Goal: Navigation & Orientation: Find specific page/section

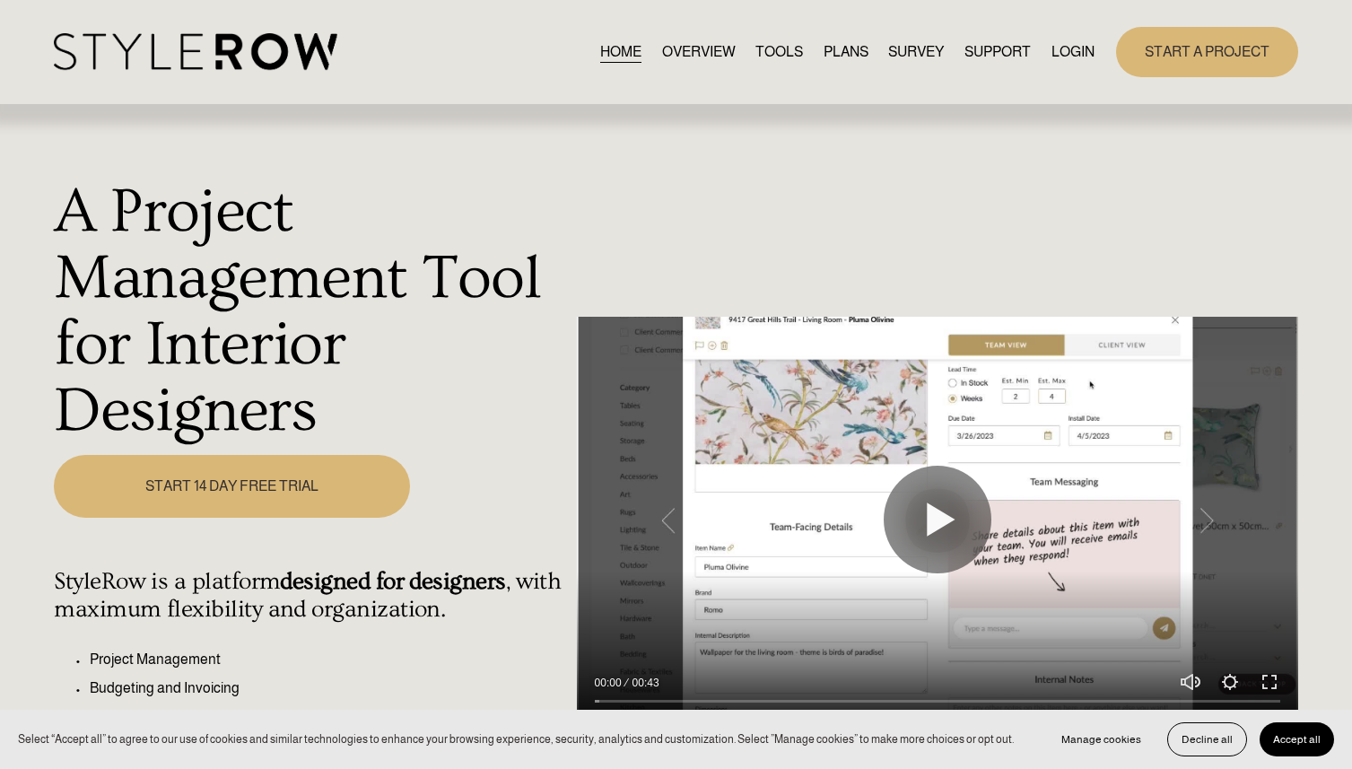
click at [1067, 48] on link "LOGIN" at bounding box center [1073, 51] width 43 height 24
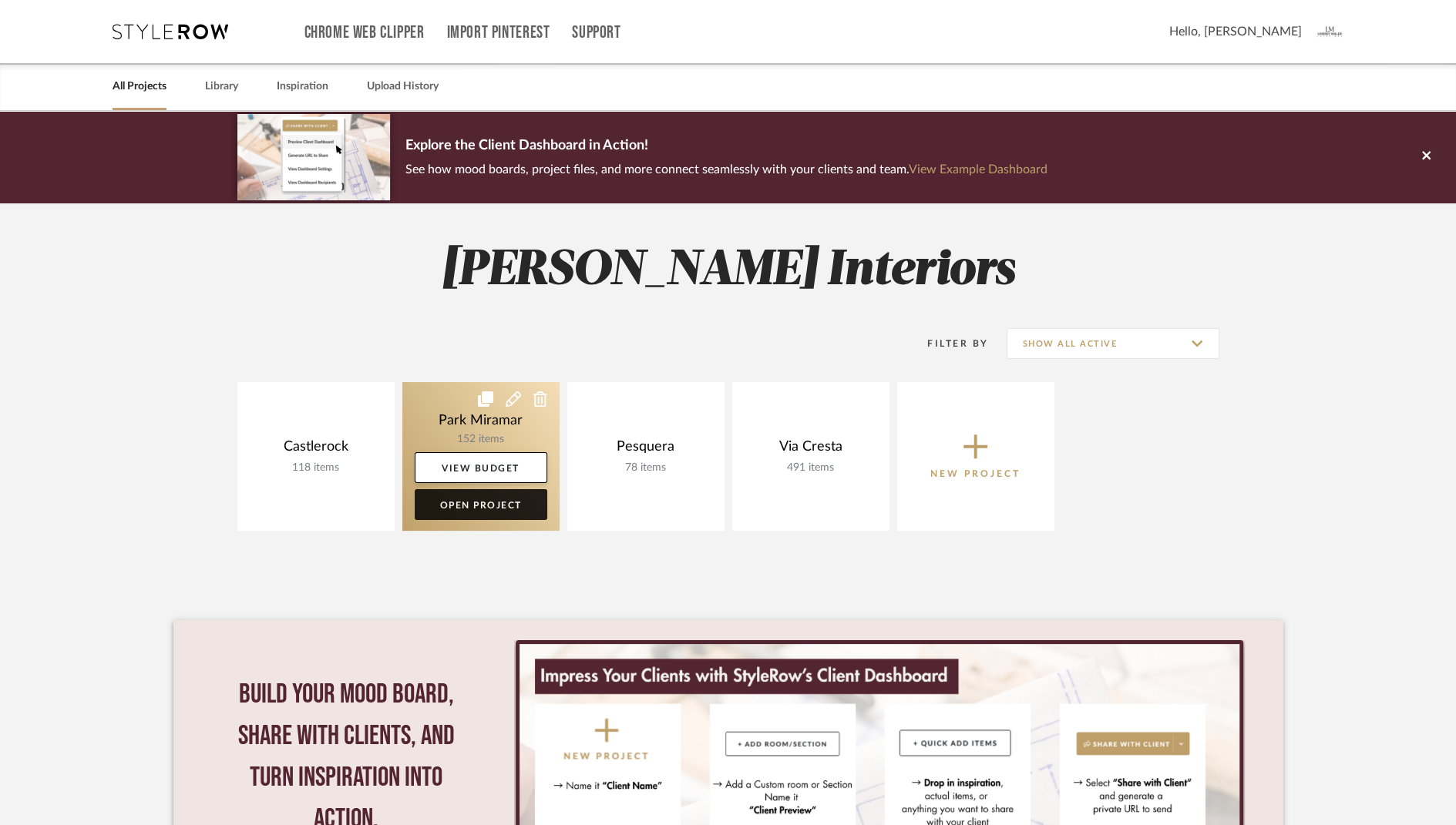
click at [461, 497] on link "Open Project" at bounding box center [481, 505] width 132 height 31
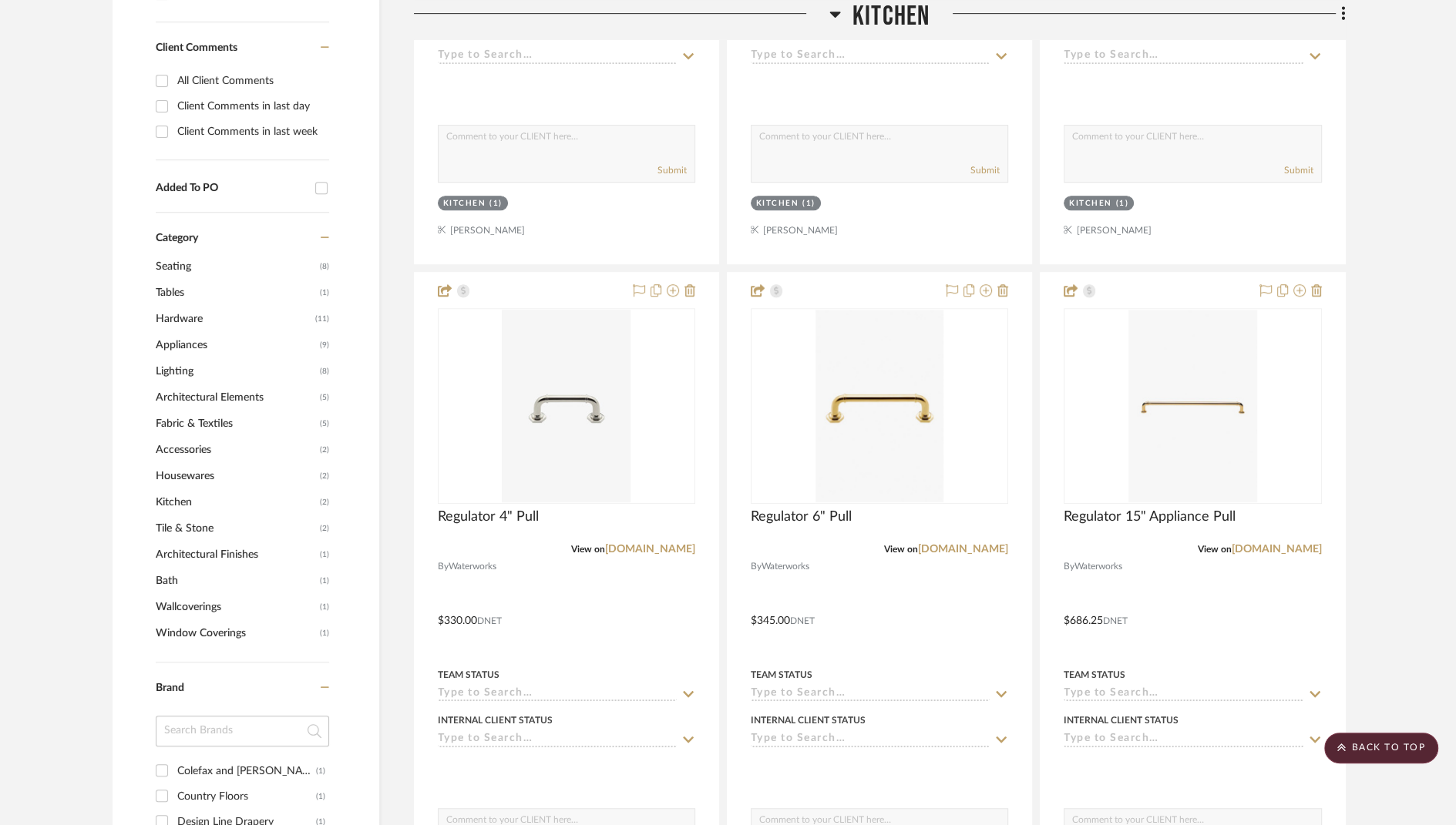
scroll to position [830, 0]
